Goal: Task Accomplishment & Management: Manage account settings

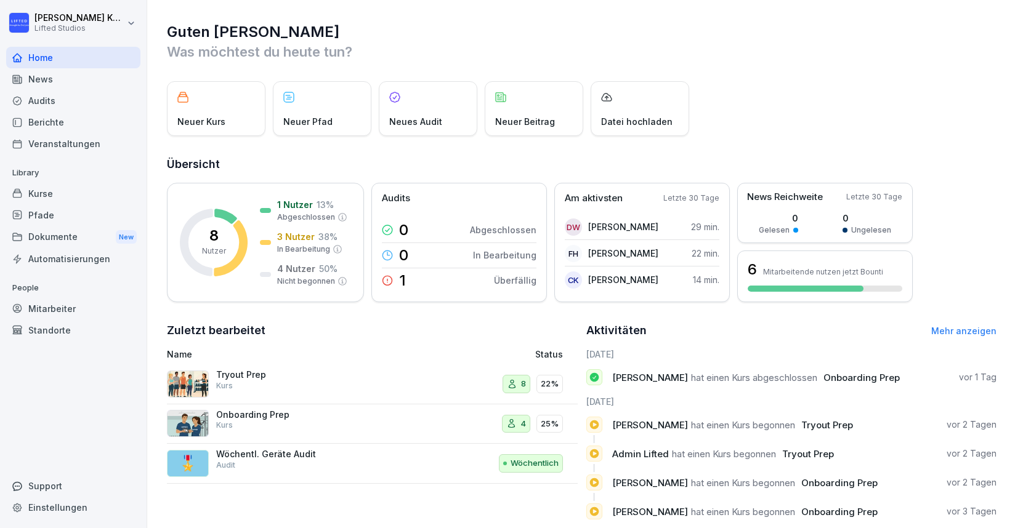
click at [304, 423] on div "Onboarding Prep Kurs" at bounding box center [277, 420] width 123 height 22
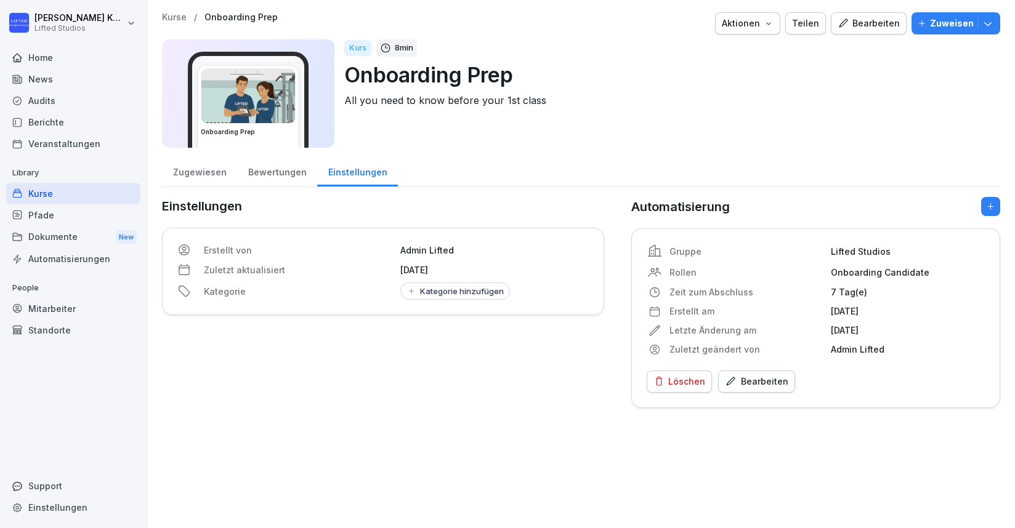
click at [754, 377] on div "Bearbeiten" at bounding box center [756, 382] width 63 height 14
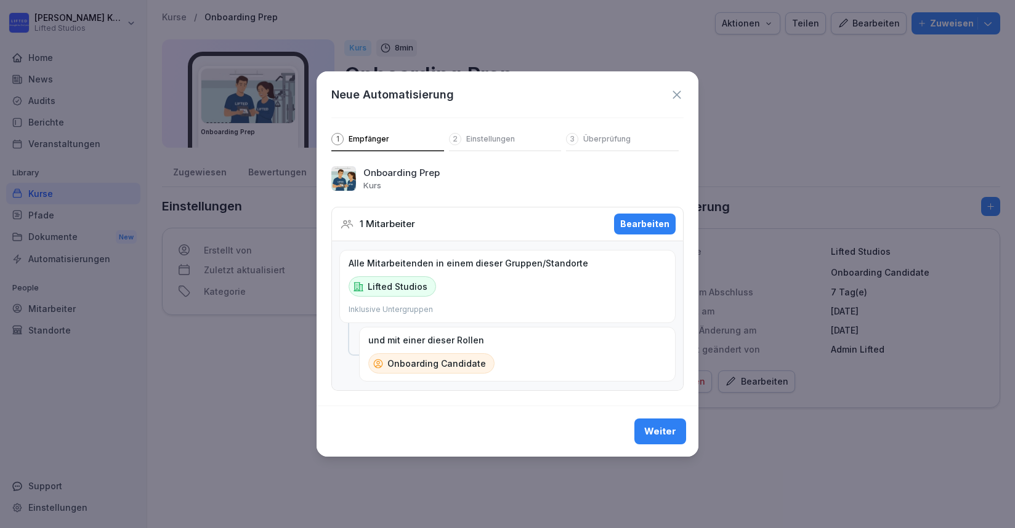
click at [674, 94] on icon at bounding box center [677, 95] width 14 height 14
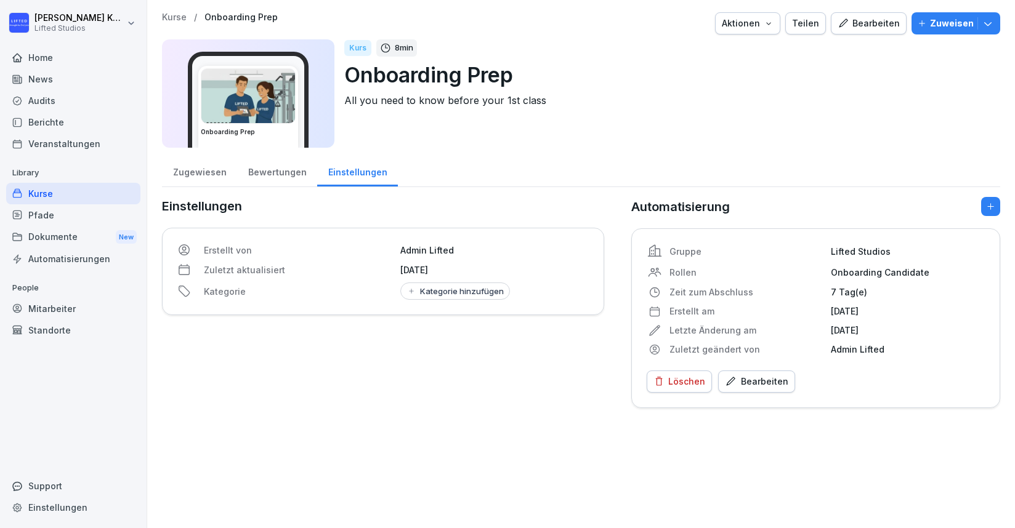
click at [857, 25] on div "Bearbeiten" at bounding box center [868, 24] width 62 height 14
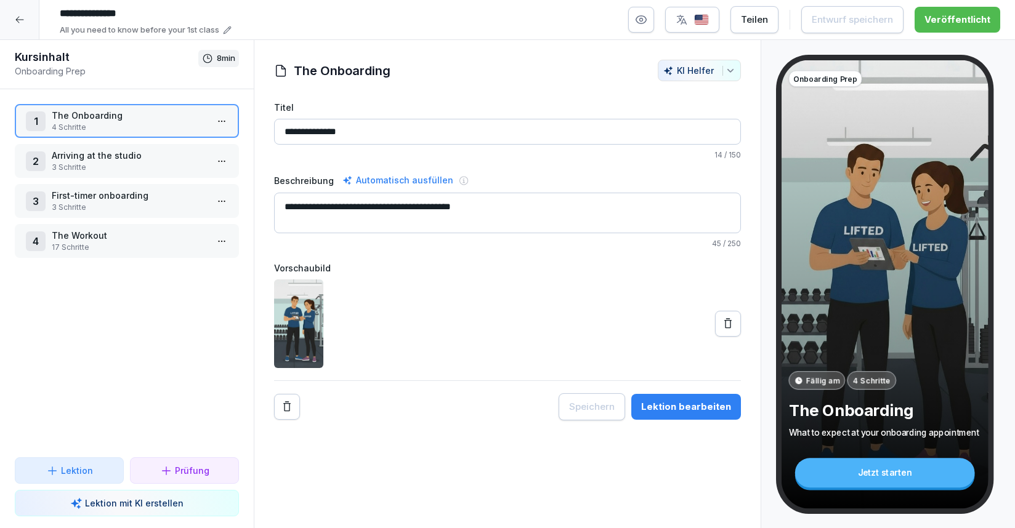
click at [174, 154] on p "Arriving at the studio" at bounding box center [129, 155] width 155 height 13
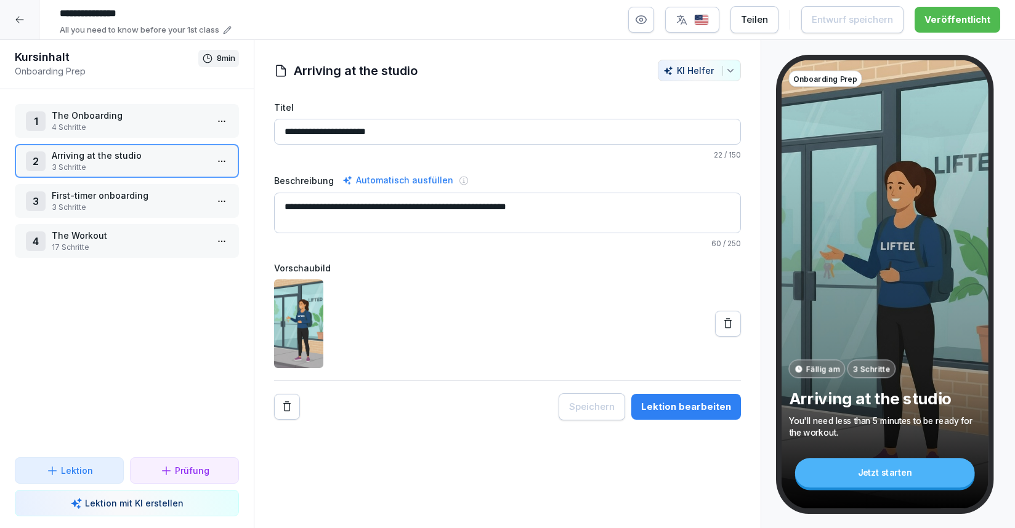
click at [129, 199] on p "First-timer onboarding" at bounding box center [129, 195] width 155 height 13
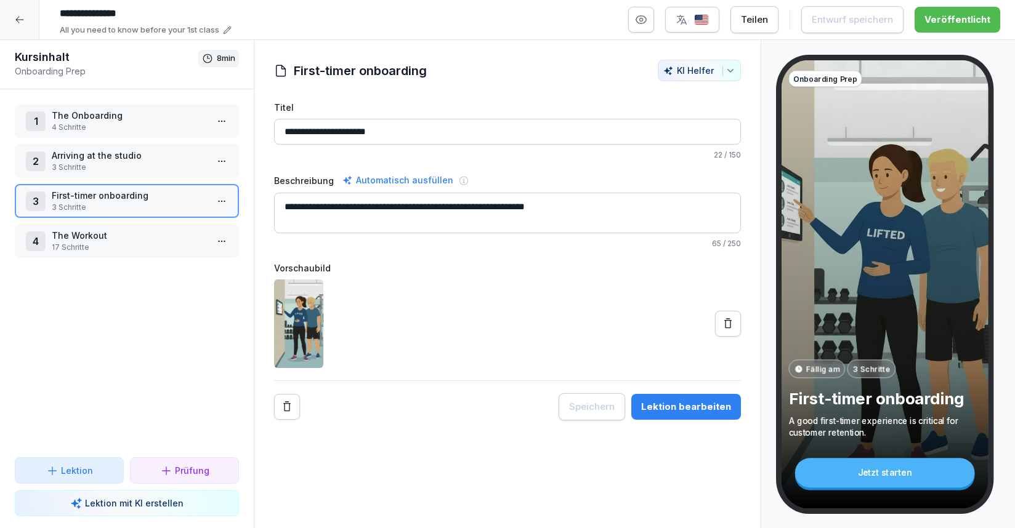
click at [187, 163] on p "3 Schritte" at bounding box center [129, 167] width 155 height 11
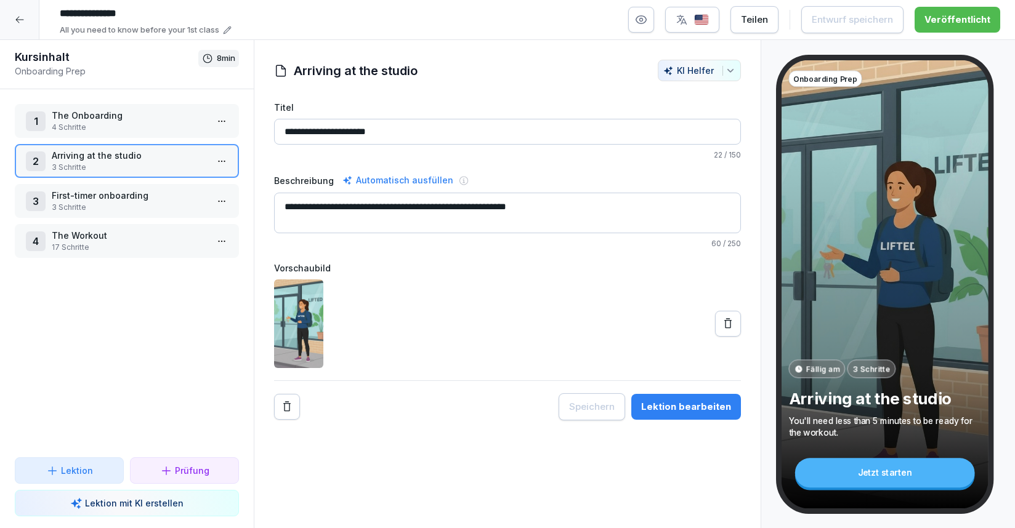
click at [667, 399] on button "Lektion bearbeiten" at bounding box center [686, 407] width 110 height 26
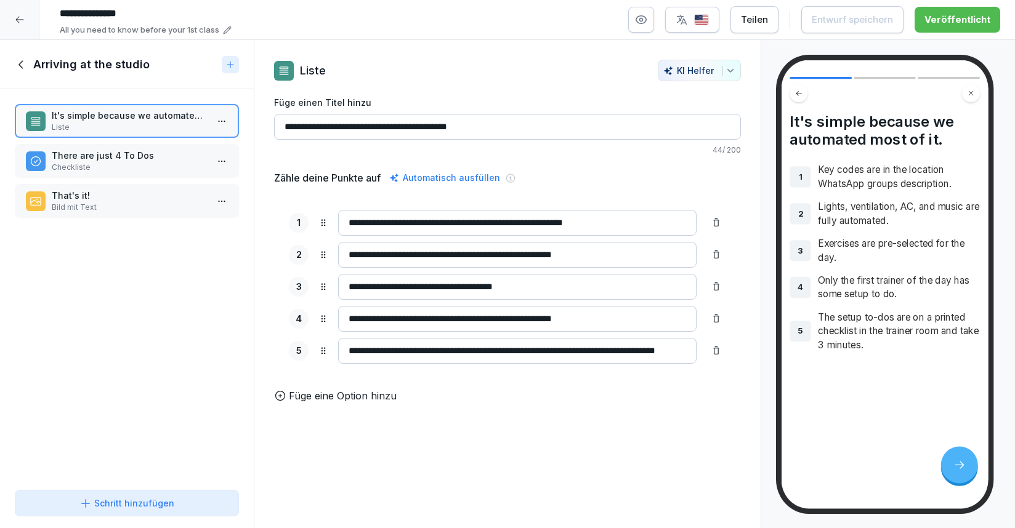
click at [15, 15] on icon at bounding box center [20, 20] width 10 height 10
